Goal: Information Seeking & Learning: Learn about a topic

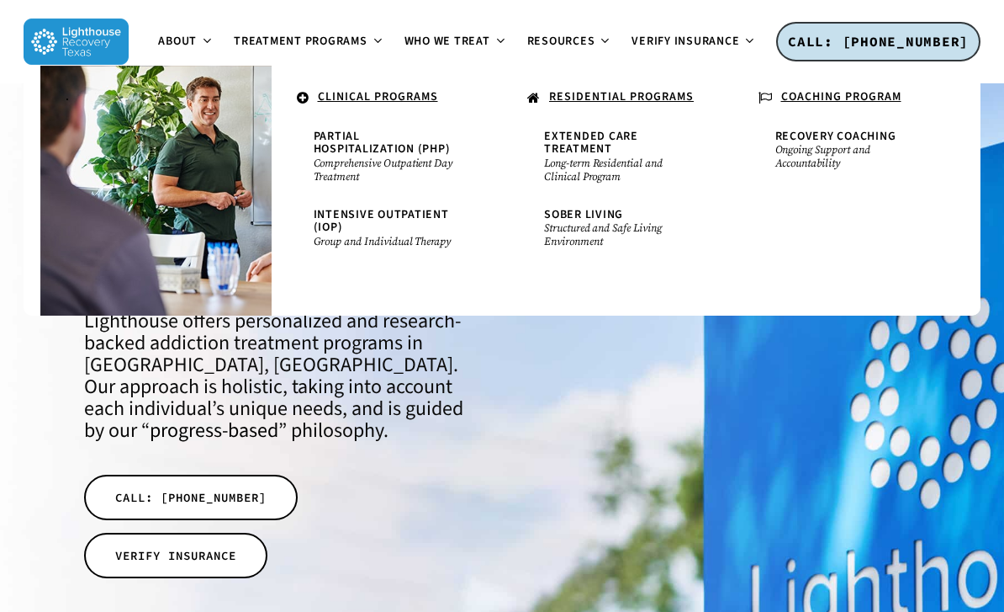
click at [597, 140] on span "Extended Care Treatment" at bounding box center [591, 142] width 94 height 29
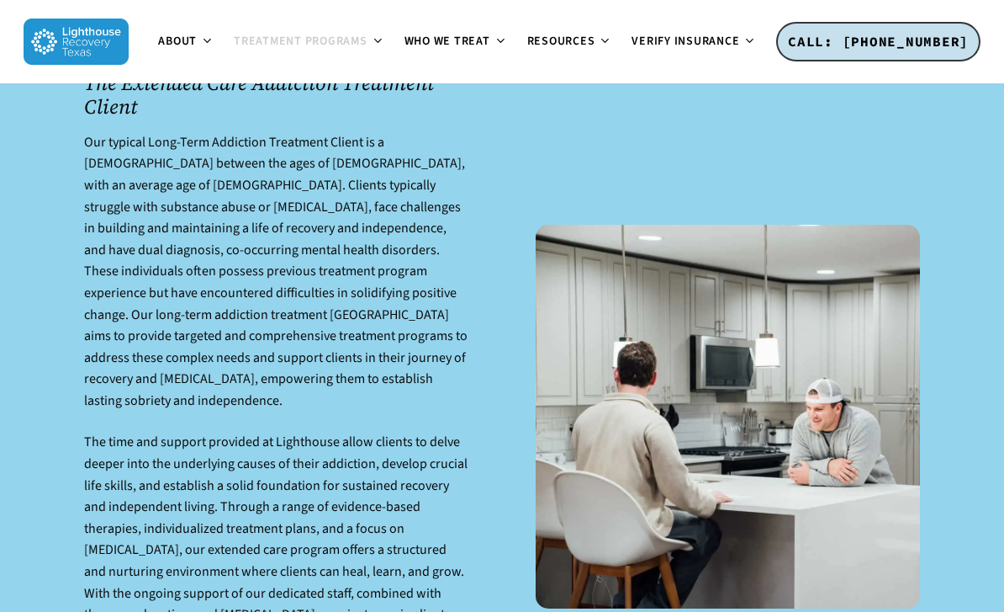
scroll to position [1761, 0]
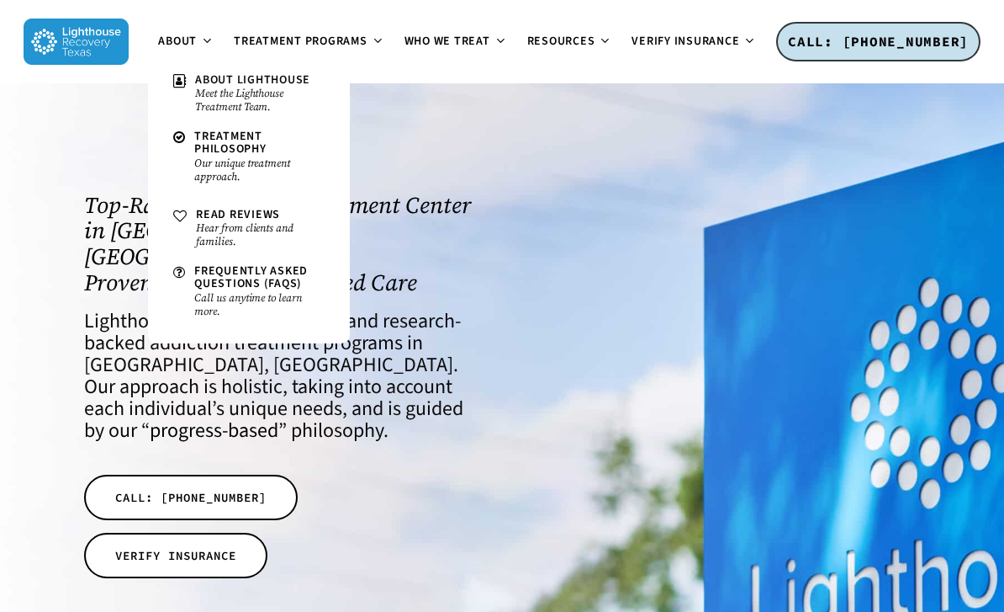
click at [267, 85] on span "About Lighthouse" at bounding box center [252, 80] width 115 height 17
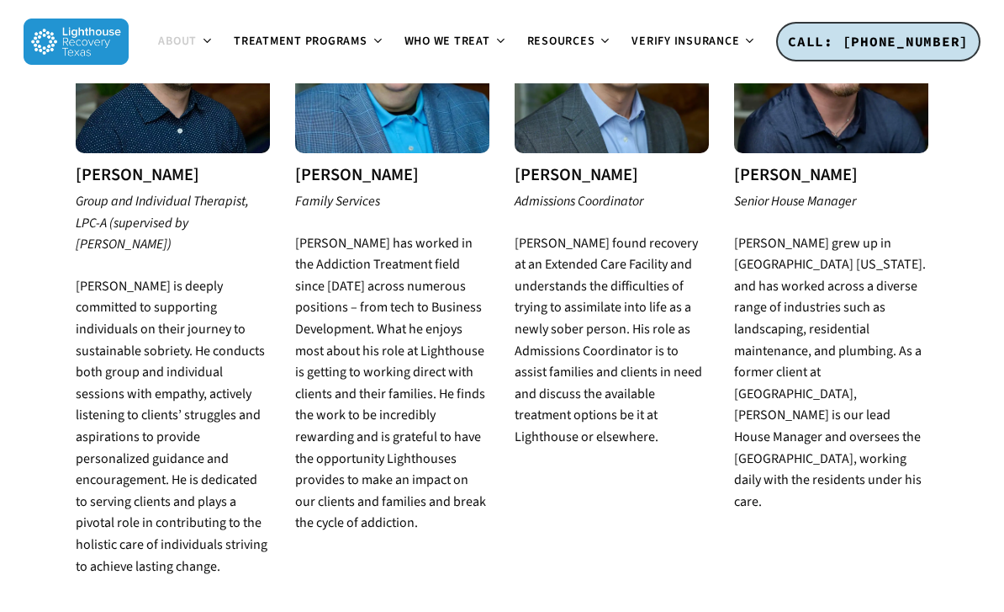
scroll to position [3030, 0]
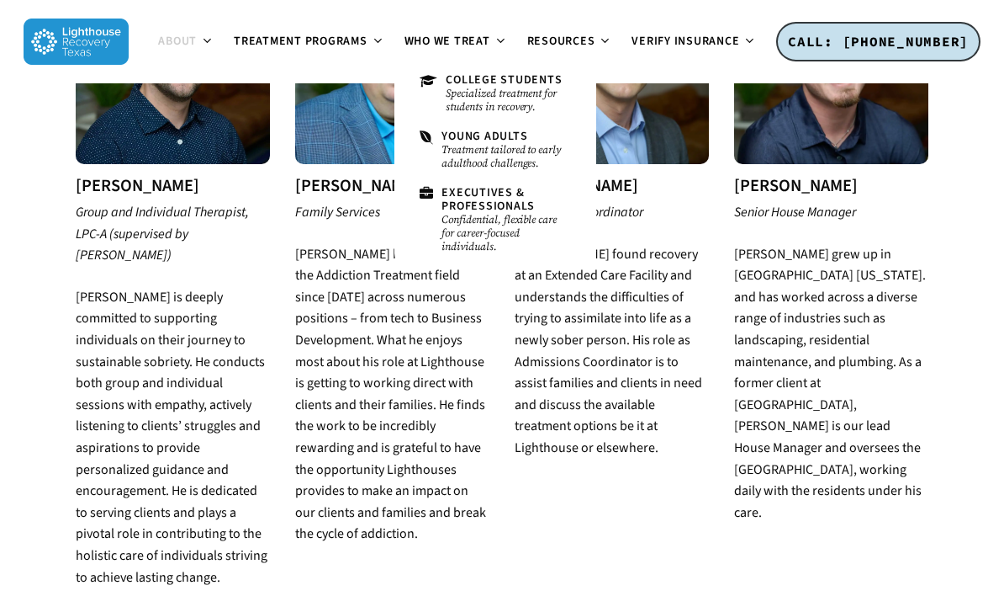
click at [513, 156] on small "Treatment tailored to early adulthood challenges." at bounding box center [506, 156] width 129 height 27
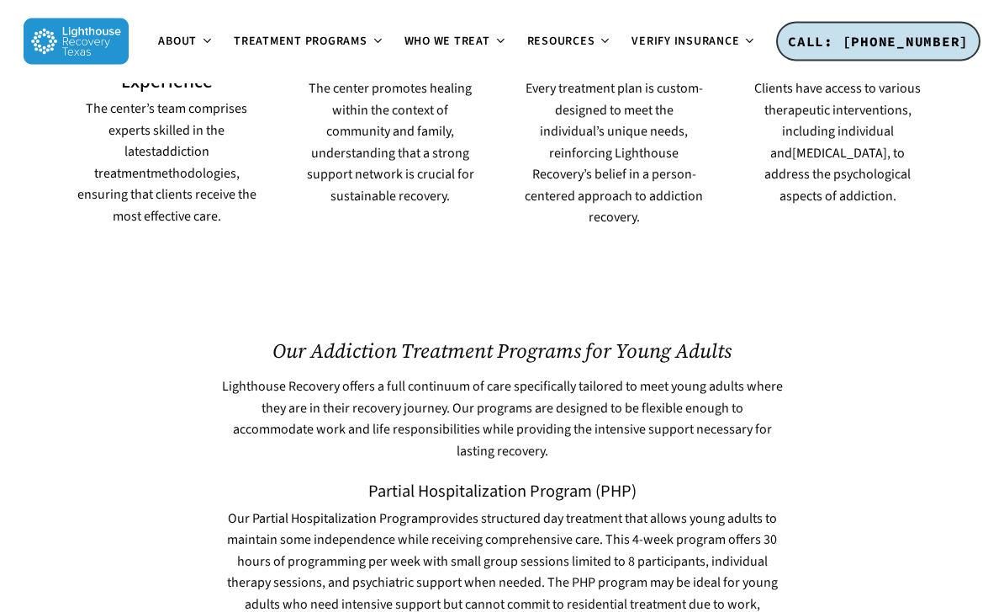
scroll to position [2037, 0]
